Goal: Check status: Check status

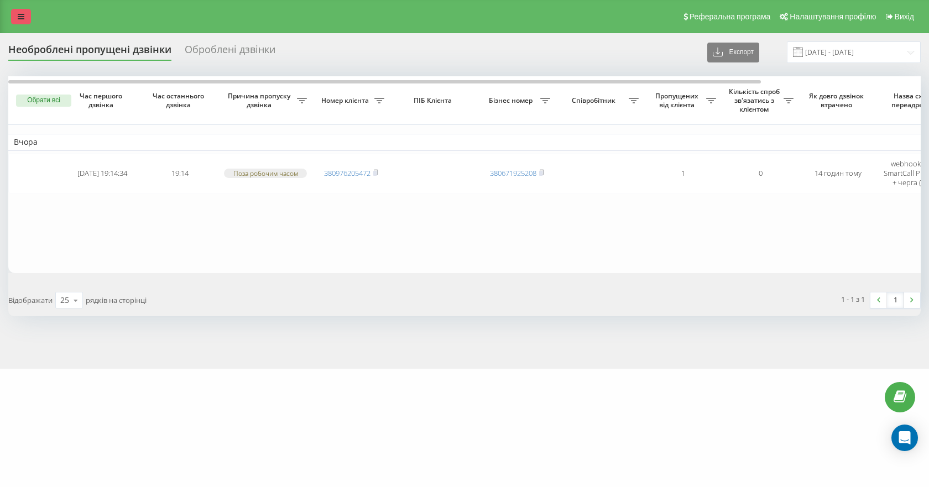
click at [20, 18] on icon at bounding box center [21, 17] width 7 height 8
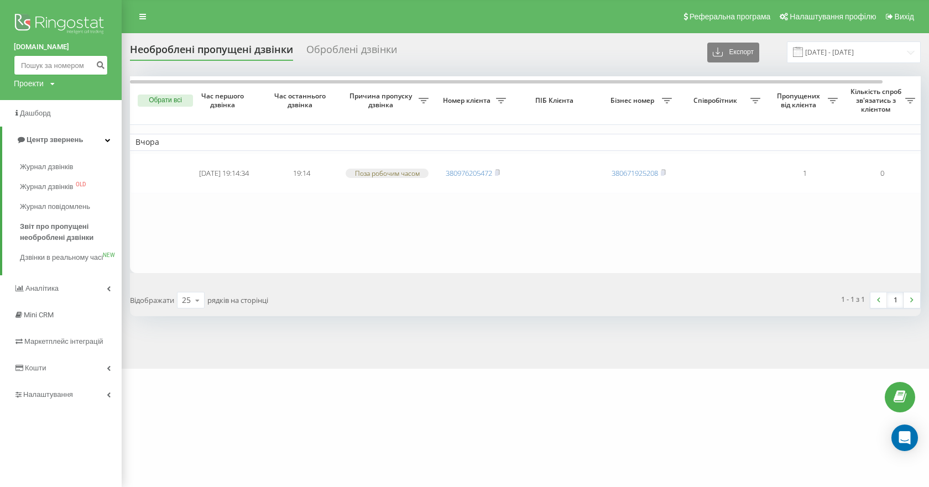
click at [77, 65] on input at bounding box center [61, 65] width 94 height 20
paste input "380686164537"
type input "380686164537"
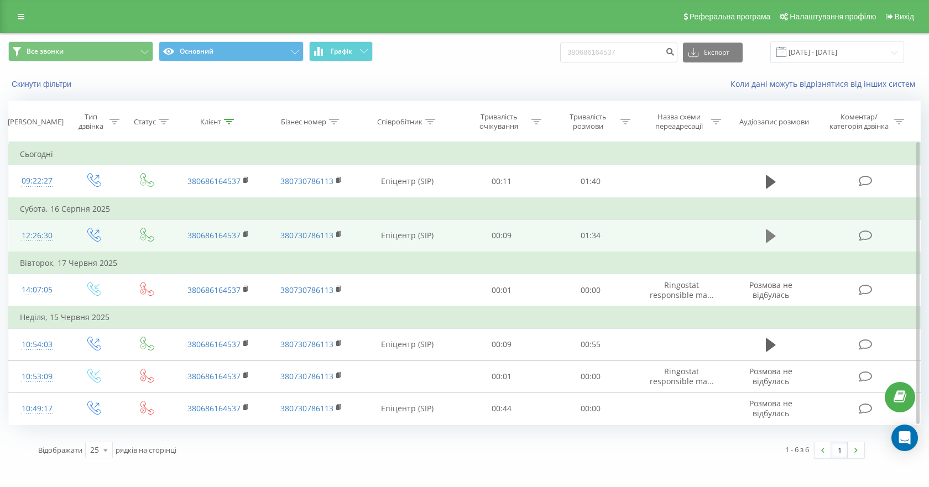
click at [770, 238] on icon at bounding box center [771, 235] width 10 height 13
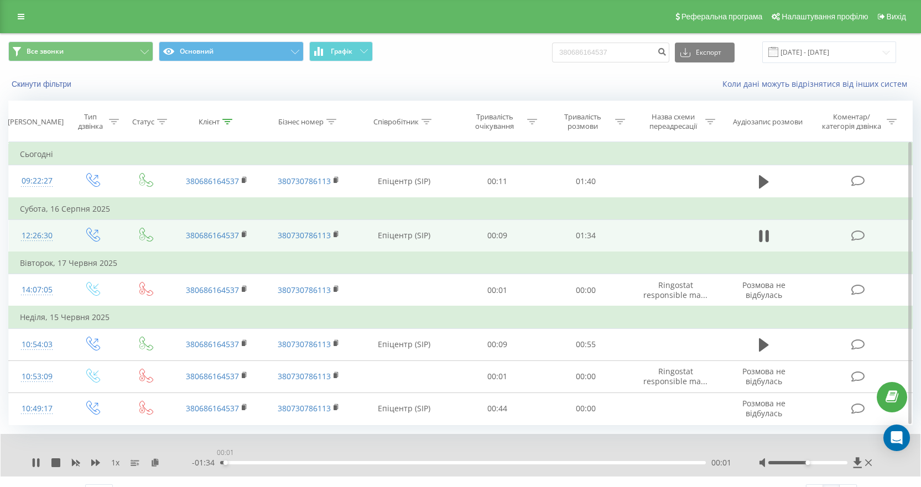
click at [225, 463] on div "00:01" at bounding box center [462, 462] width 485 height 3
click at [766, 234] on icon at bounding box center [766, 236] width 3 height 12
